Goal: Check status: Check status

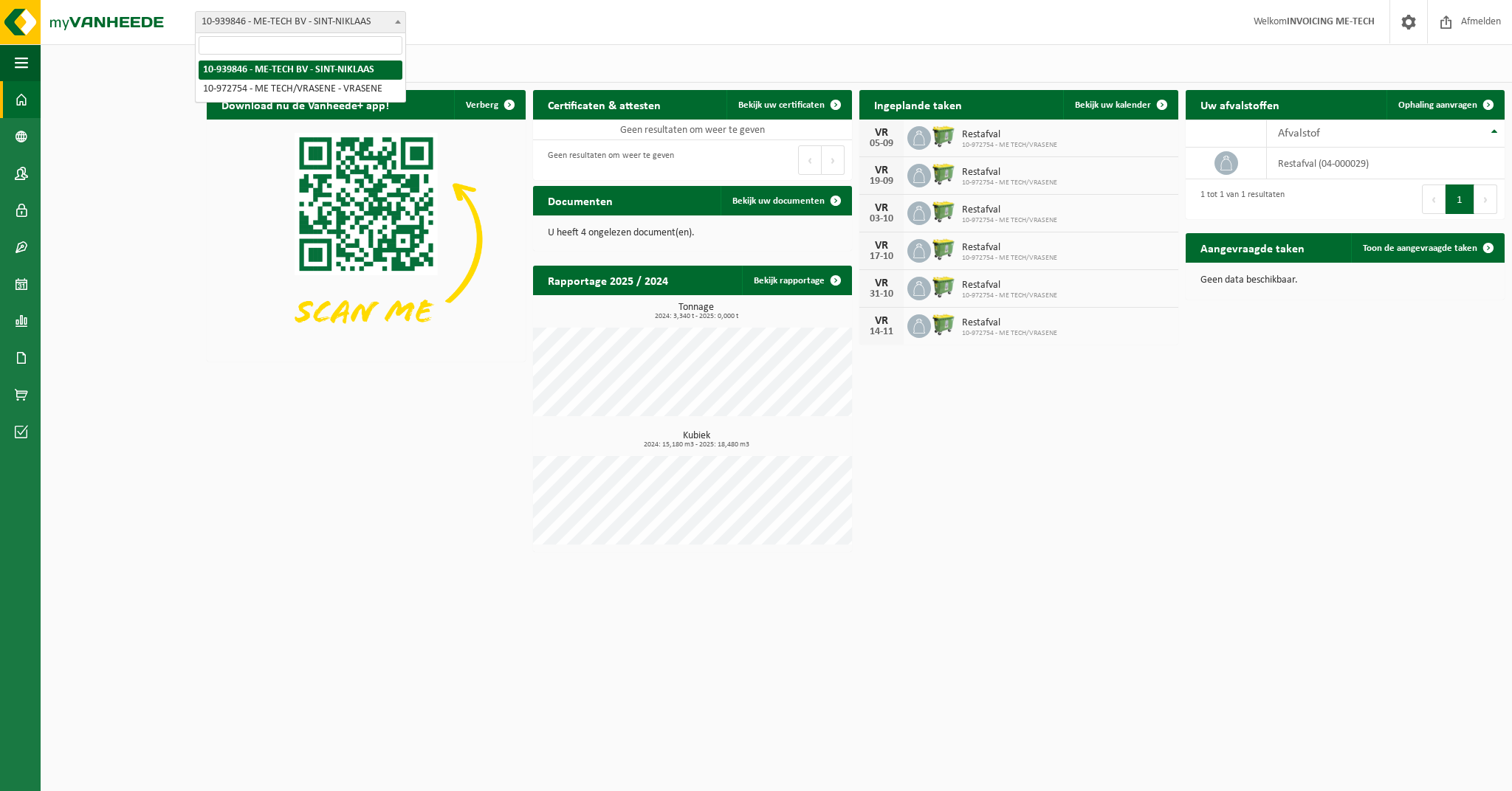
click at [391, 24] on span "10-939846 - ME-TECH BV - SINT-NIKLAAS" at bounding box center [300, 22] width 211 height 22
click at [328, 55] on span "10-939846 - ME-TECH BV - SINT-NIKLAAS 10-972754 - ME TECH/VRASENE - VRASENE" at bounding box center [300, 67] width 211 height 70
click at [1468, 28] on span "Afmelden" at bounding box center [1481, 22] width 47 height 43
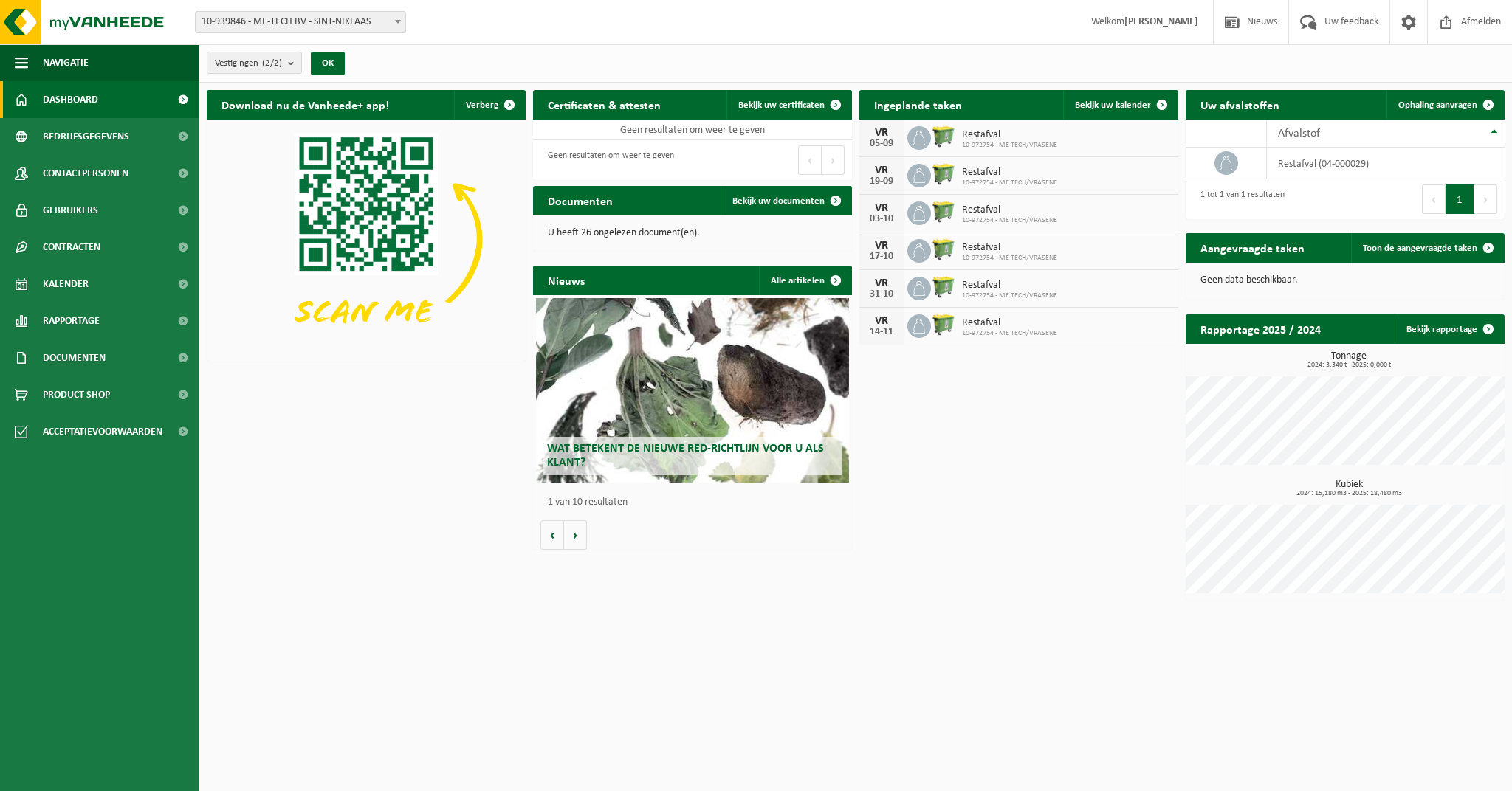
click at [368, 23] on span "10-939846 - ME-TECH BV - SINT-NIKLAAS" at bounding box center [300, 22] width 210 height 21
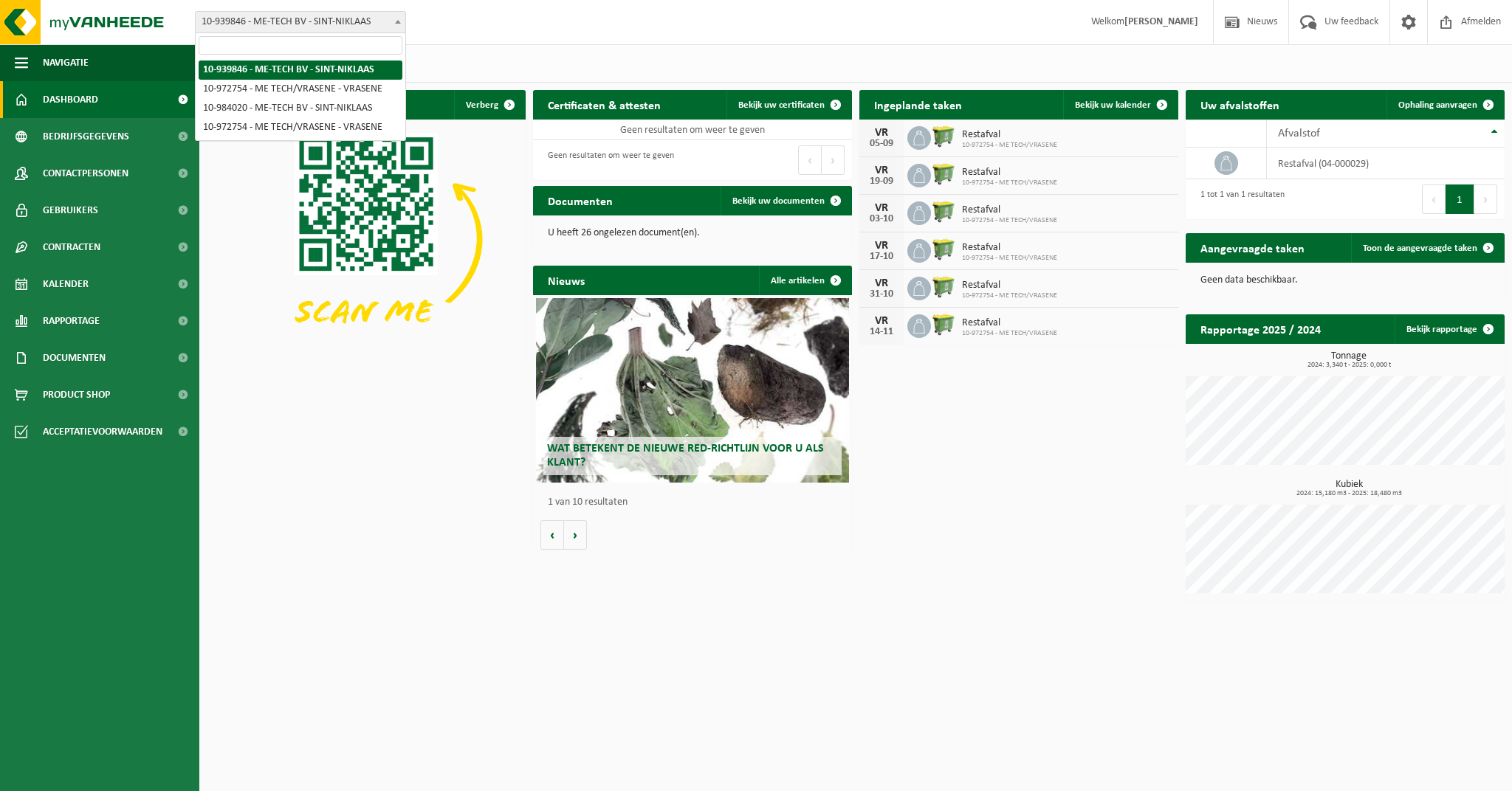
click at [545, 44] on div "Vestiging: 10-939846 - ME-TECH BV - SINT-NIKLAAS 10-972754 - ME TECH/VRASENE - …" at bounding box center [756, 22] width 1512 height 45
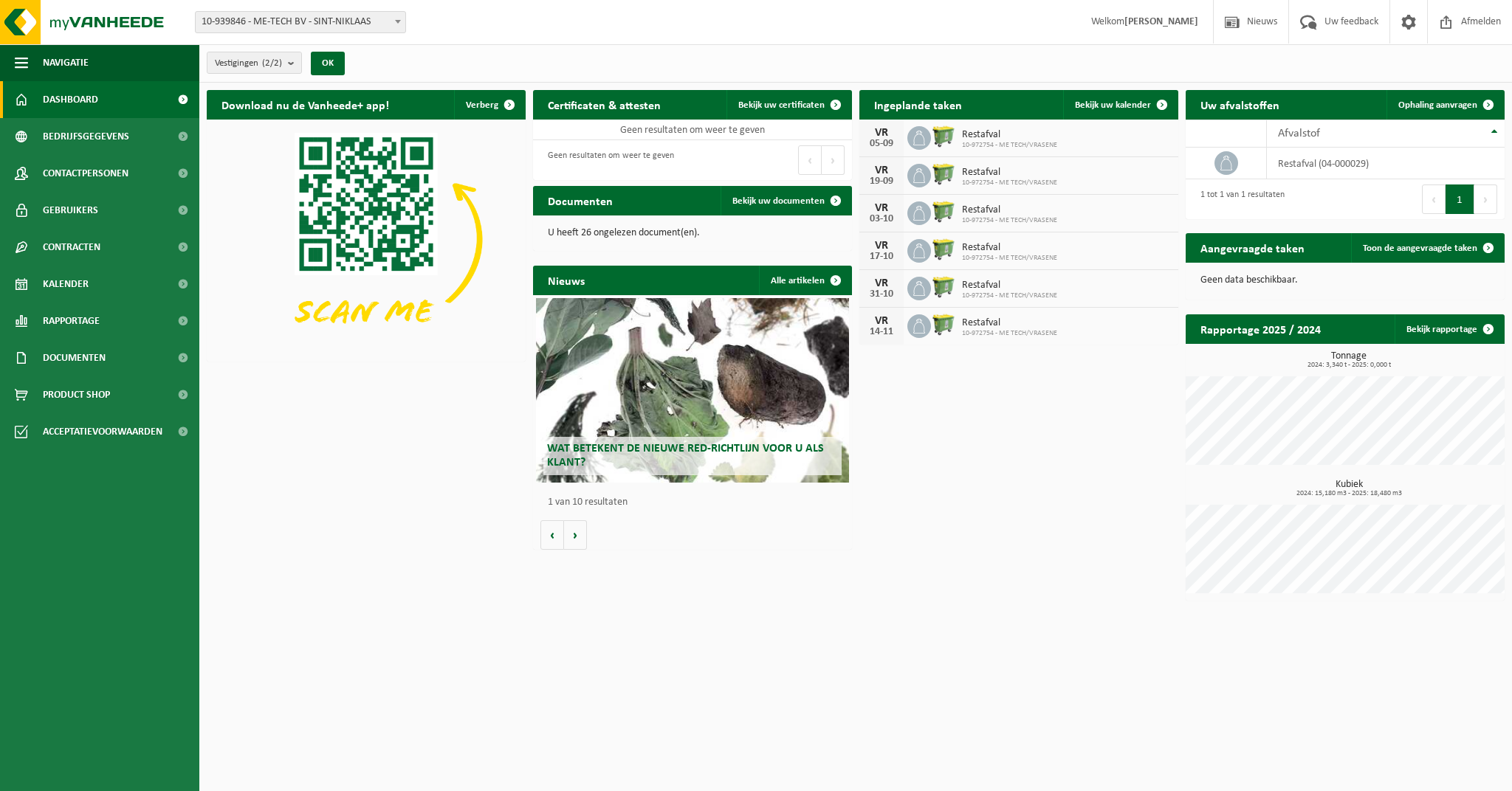
click at [350, 26] on span "10-939846 - ME-TECH BV - SINT-NIKLAAS" at bounding box center [300, 22] width 210 height 21
select select "163587"
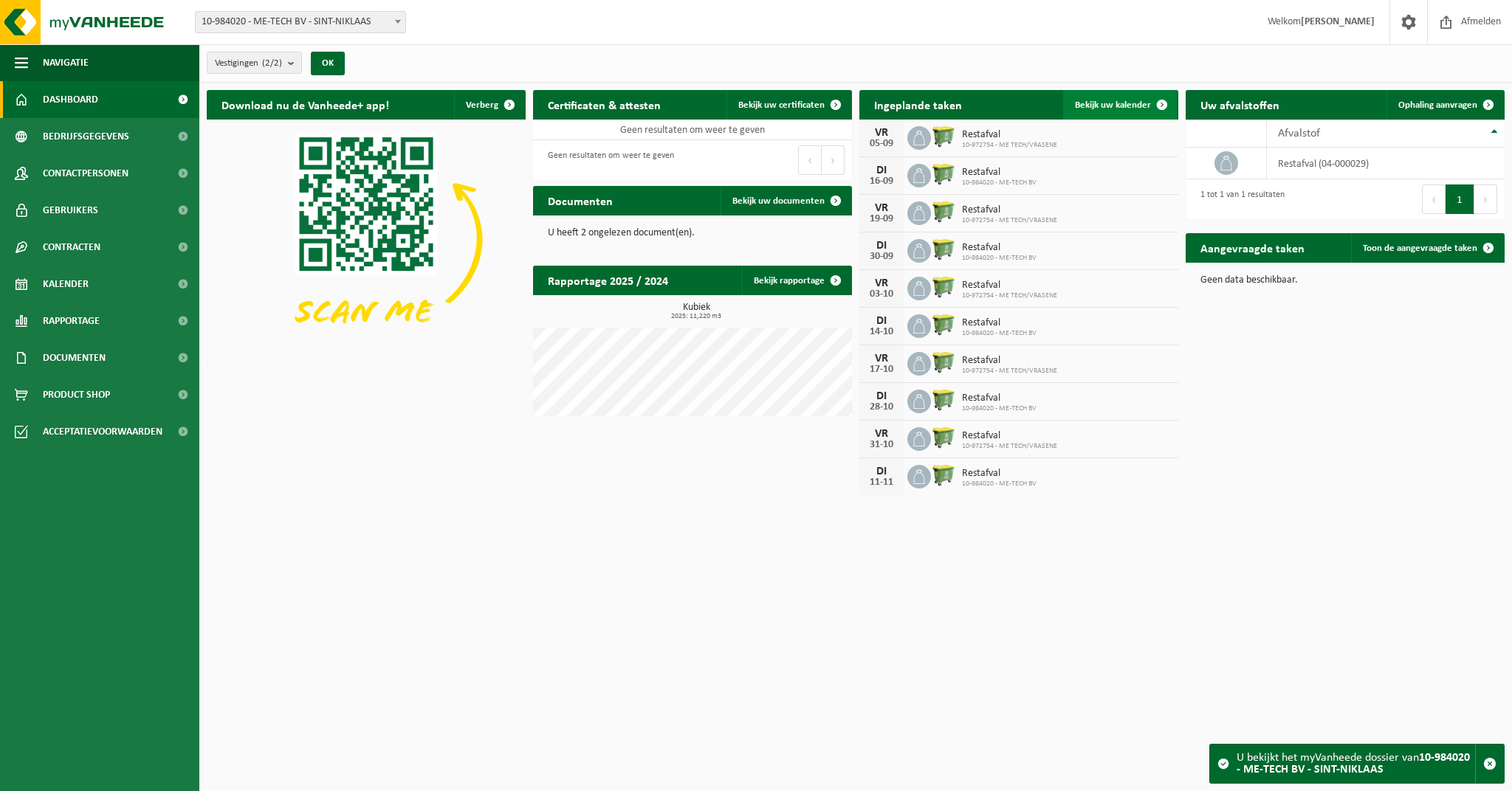
click at [1124, 101] on span "Bekijk uw kalender" at bounding box center [1112, 105] width 76 height 10
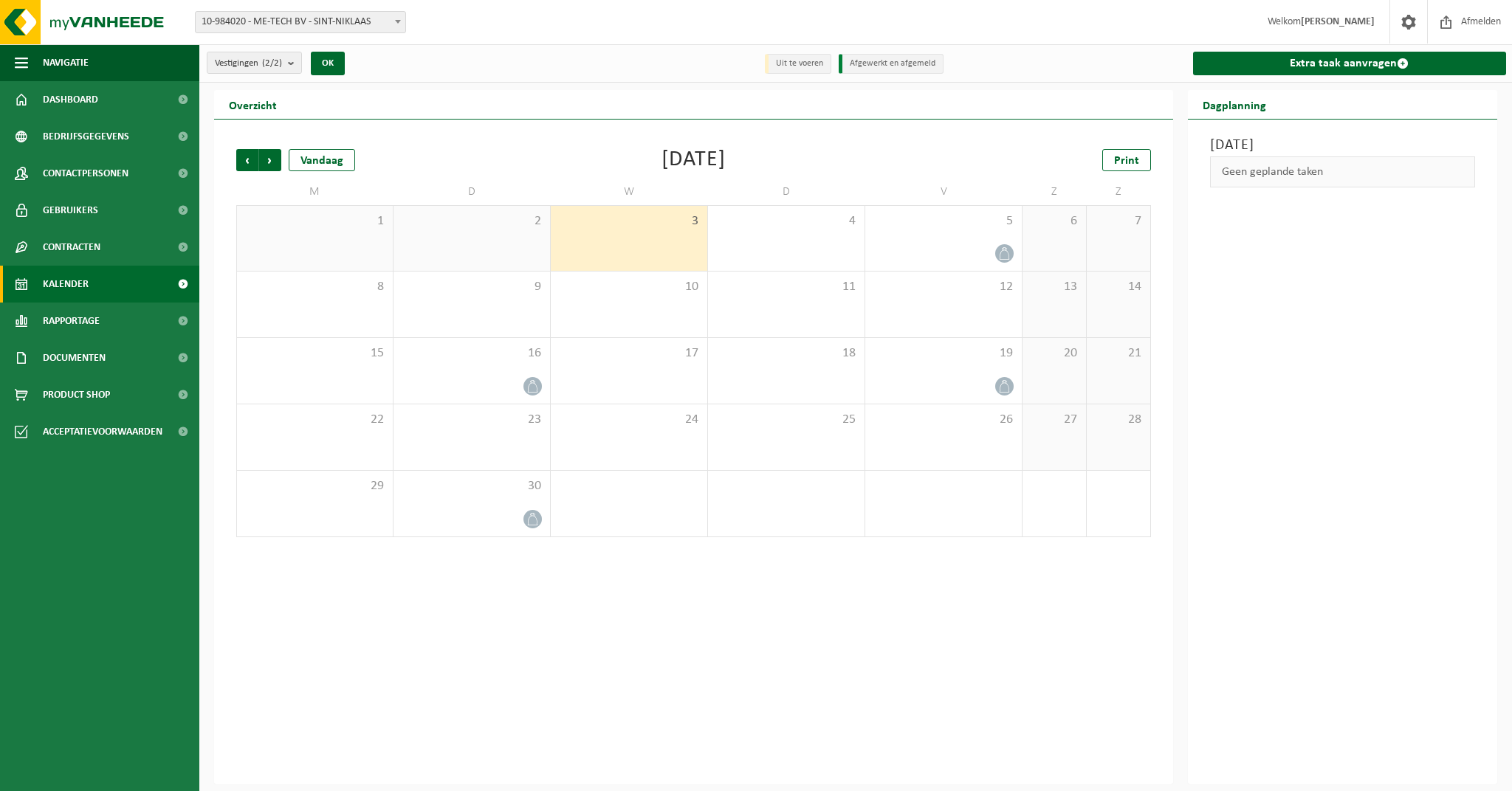
click at [496, 221] on span "2" at bounding box center [472, 221] width 142 height 16
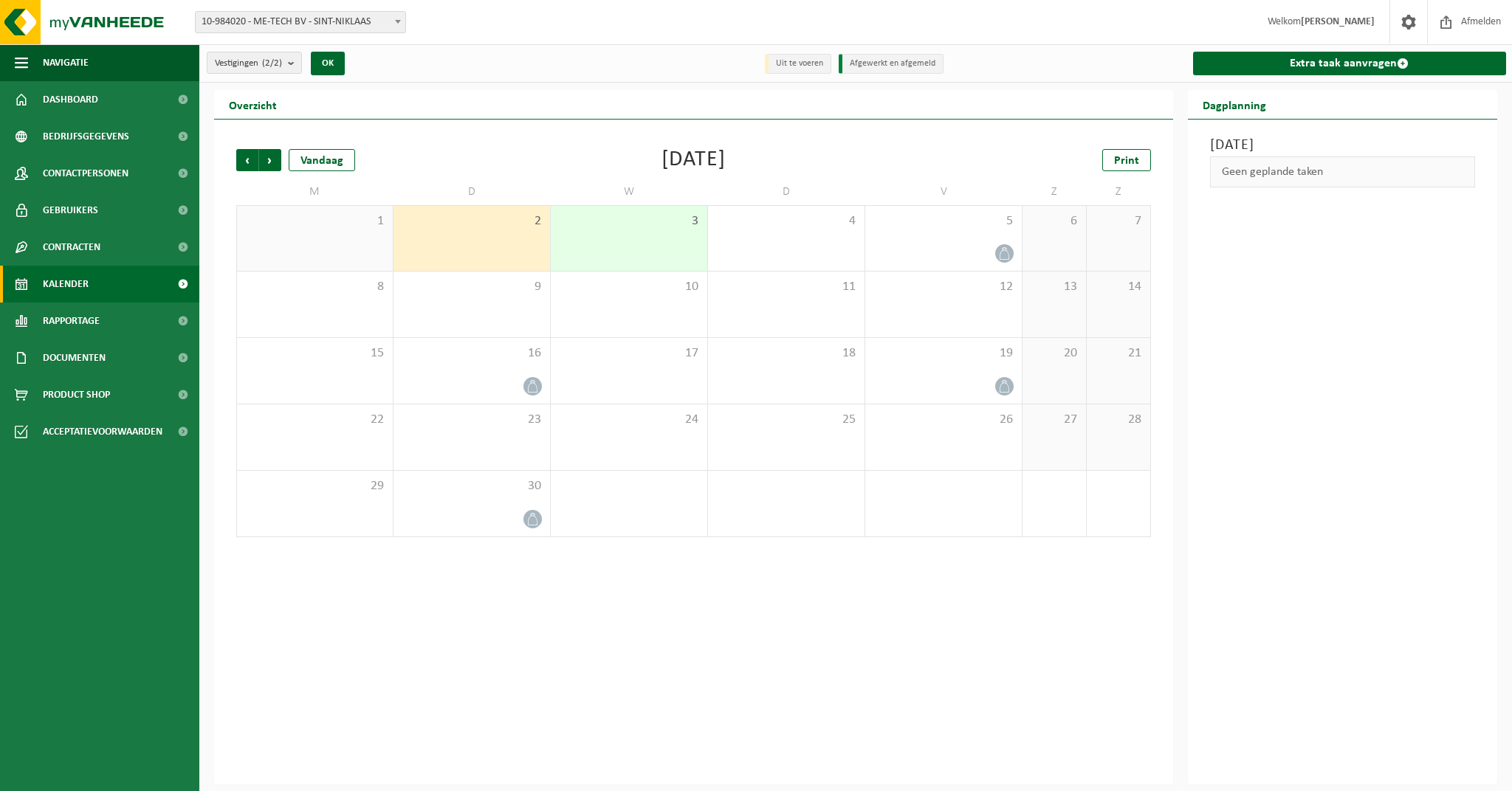
drag, startPoint x: 481, startPoint y: 82, endPoint x: 416, endPoint y: 30, distance: 83.2
click at [481, 82] on div "Vestigingen (2/2) Alles selecteren Alles deselecteren Actieve selecteren ME-TEC…" at bounding box center [756, 392] width 1512 height 785
click at [395, 14] on span at bounding box center [398, 22] width 14 height 19
click at [335, 62] on button "OK" at bounding box center [328, 64] width 34 height 24
click at [642, 253] on div "3" at bounding box center [629, 238] width 156 height 65
